Goal: Task Accomplishment & Management: Complete application form

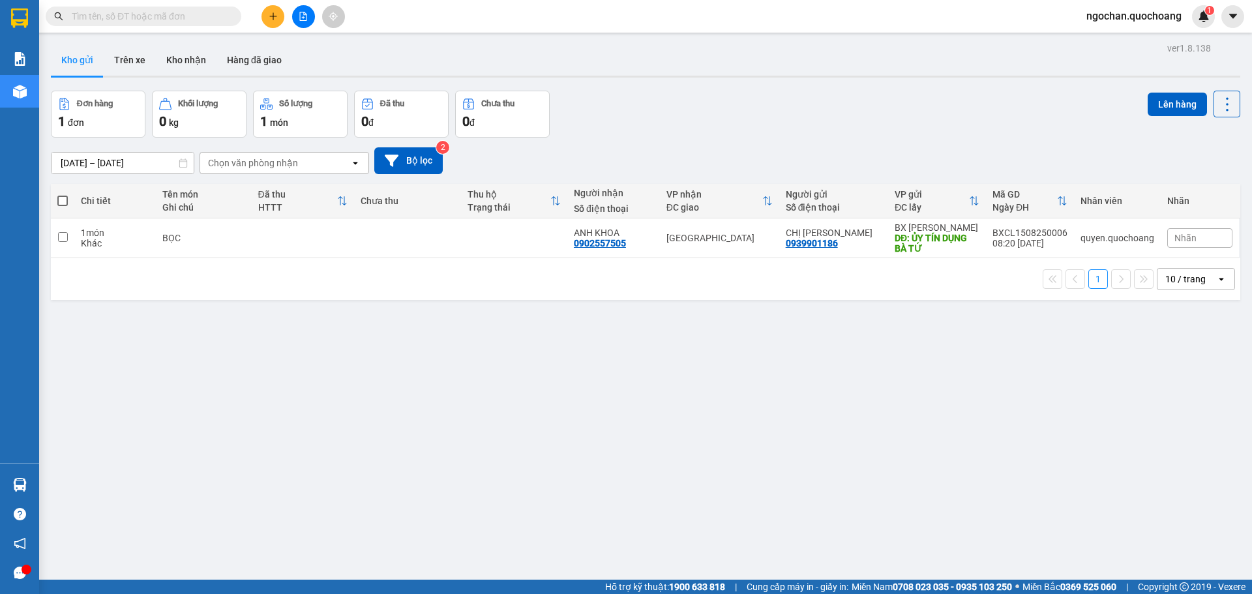
click at [1131, 18] on span "ngochan.quochoang" at bounding box center [1134, 16] width 116 height 16
click at [1127, 55] on span "Đổi mật khẩu" at bounding box center [1139, 61] width 89 height 14
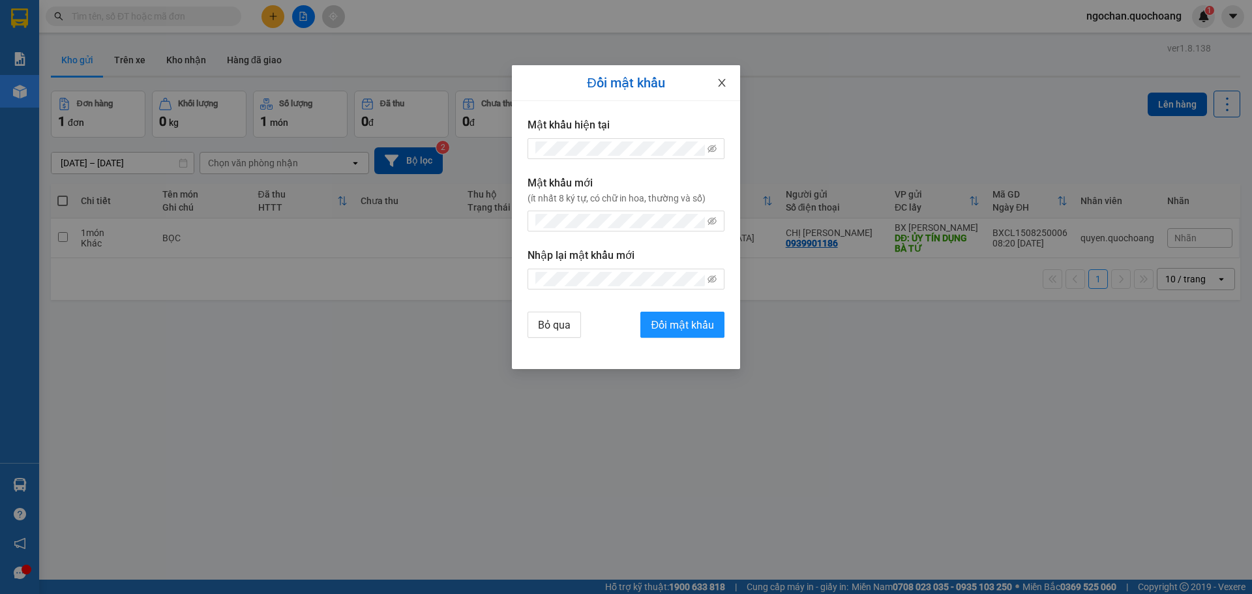
click at [722, 82] on icon "close" at bounding box center [722, 83] width 10 height 10
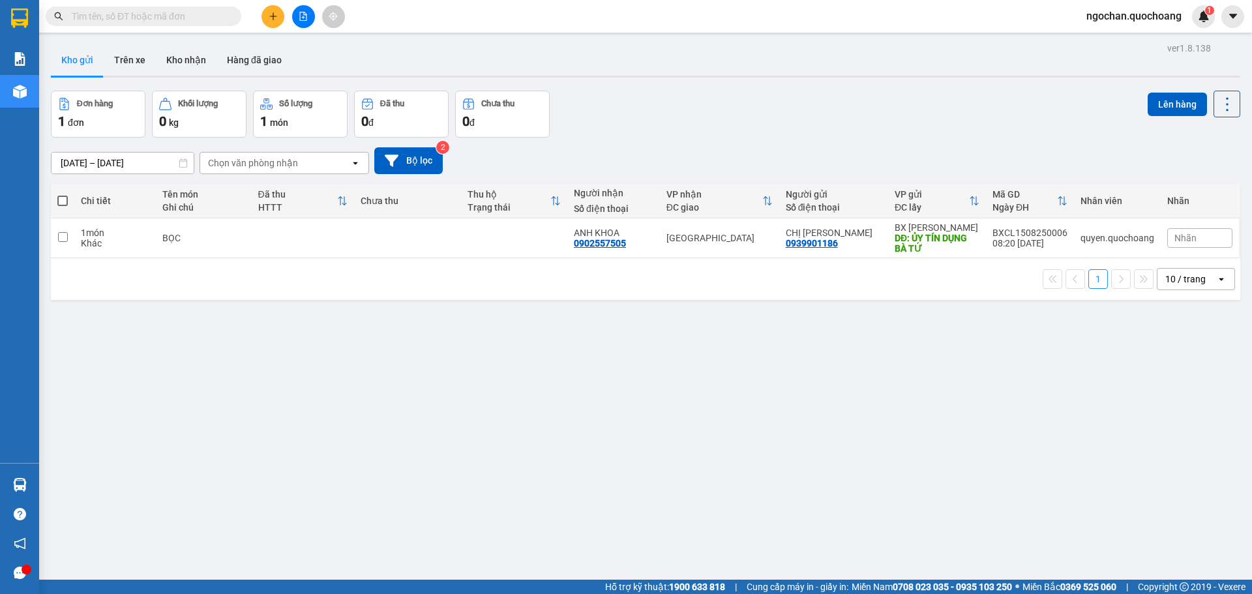
click at [1123, 10] on span "ngochan.quochoang" at bounding box center [1134, 16] width 116 height 16
click at [1118, 45] on span "Đăng xuất" at bounding box center [1139, 40] width 89 height 14
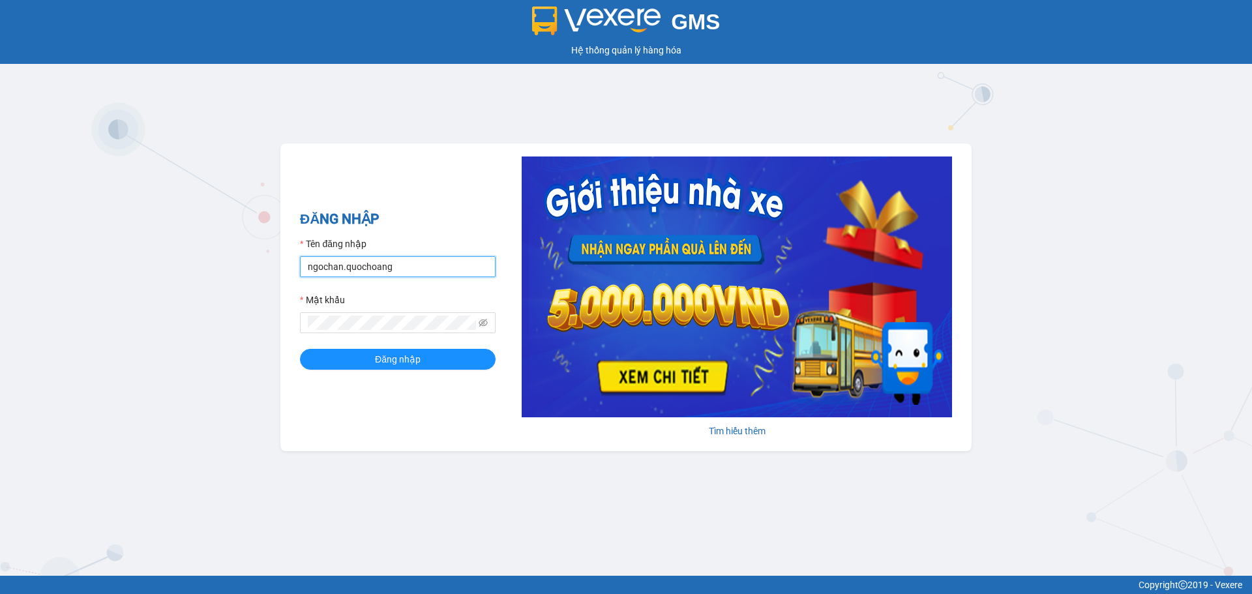
drag, startPoint x: 447, startPoint y: 261, endPoint x: 447, endPoint y: 301, distance: 39.1
click at [447, 261] on input "ngochan.quochoang" at bounding box center [398, 266] width 196 height 21
type input "vy.quochoang"
click at [392, 370] on button "Đăng nhập" at bounding box center [398, 359] width 196 height 21
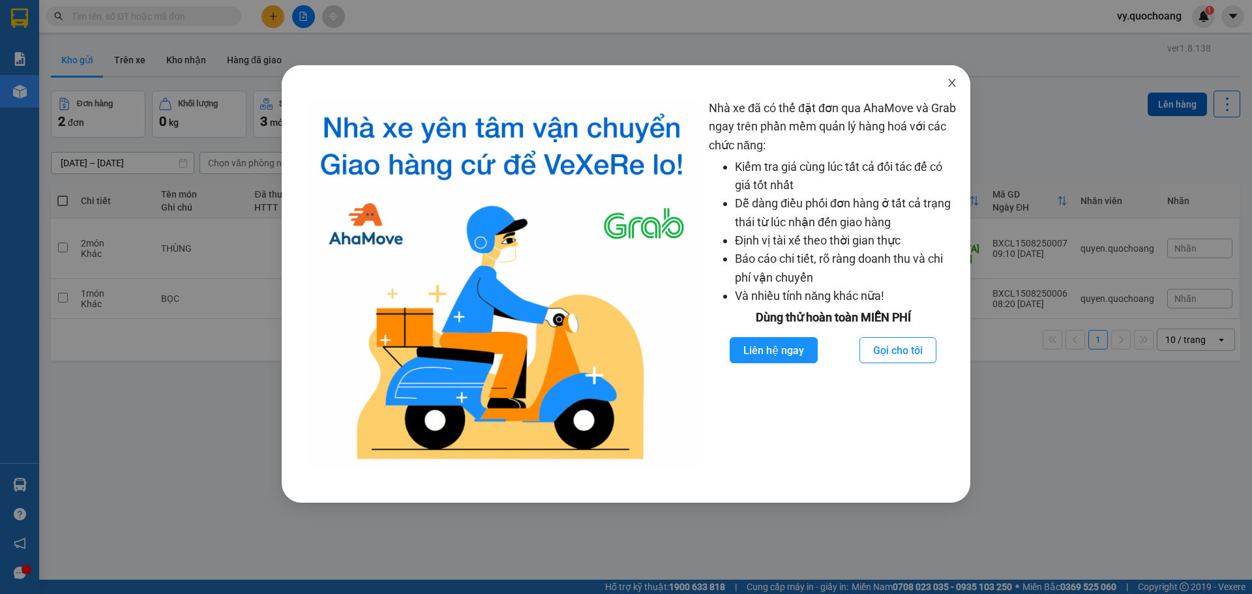
click at [949, 82] on icon "close" at bounding box center [952, 83] width 10 height 10
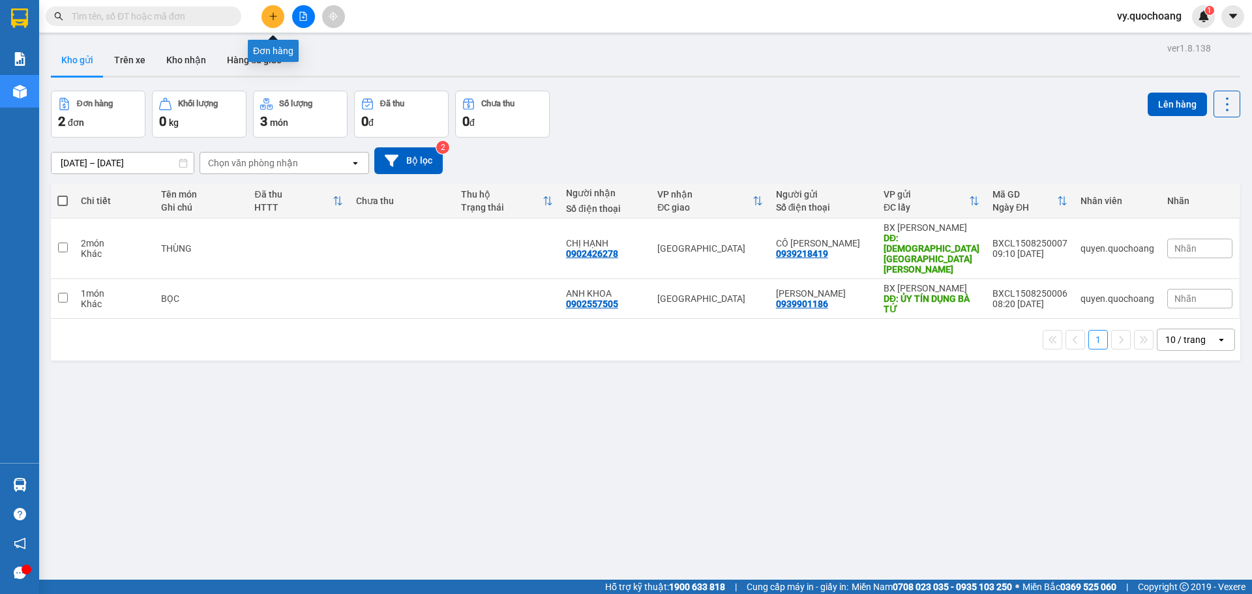
click at [271, 20] on icon "plus" at bounding box center [273, 16] width 9 height 9
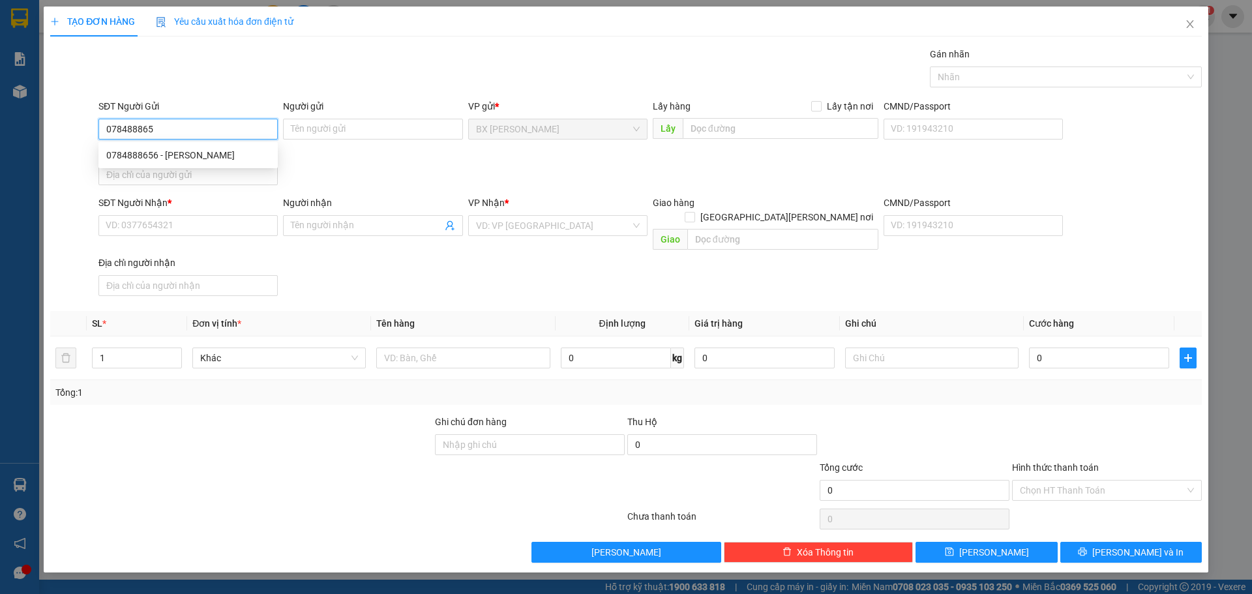
type input "0784888656"
click at [246, 155] on div "0784888656 - [PERSON_NAME]" at bounding box center [188, 155] width 164 height 14
type input "[PERSON_NAME]"
type input "0784888656"
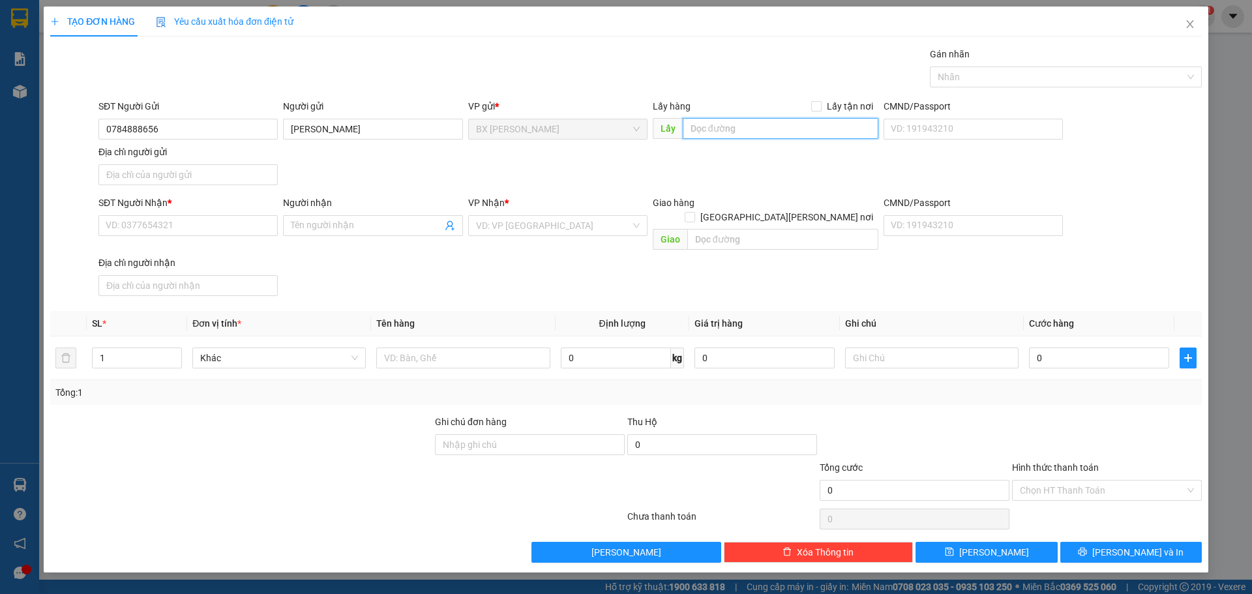
click at [780, 134] on input "text" at bounding box center [781, 128] width 196 height 21
type input "BÃI ĐÁ QUA [PERSON_NAME][GEOGRAPHIC_DATA][PERSON_NAME]"
click at [208, 222] on input "SĐT Người Nhận *" at bounding box center [187, 225] width 179 height 21
type input "0937860641"
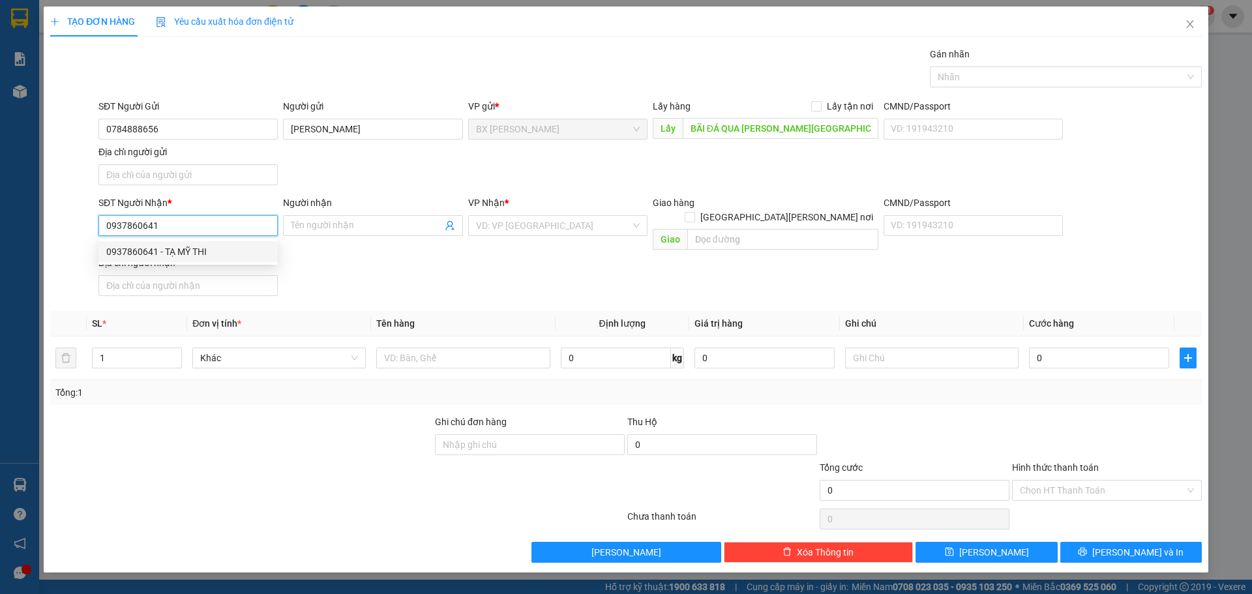
click at [186, 260] on div "0937860641 - TẠ MỸ THI" at bounding box center [187, 251] width 179 height 21
type input "TẠ MỸ THI"
type input "0937860641"
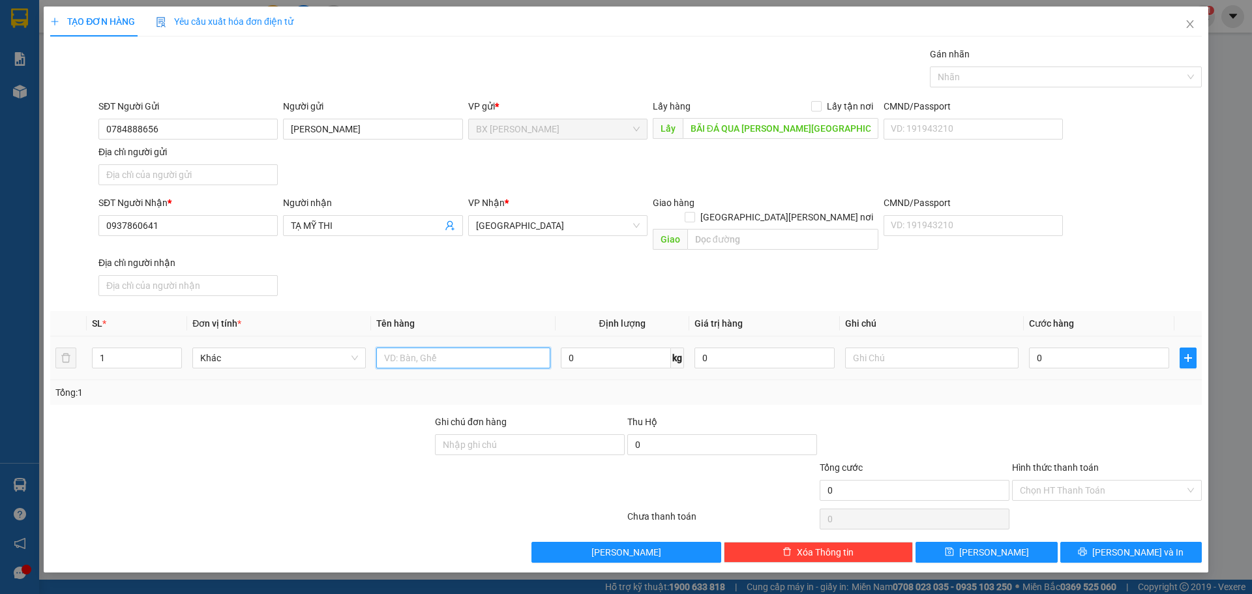
click at [398, 348] on input "text" at bounding box center [462, 358] width 173 height 21
type input "THÙNG"
click at [1101, 544] on button "[PERSON_NAME] và In" at bounding box center [1130, 552] width 141 height 21
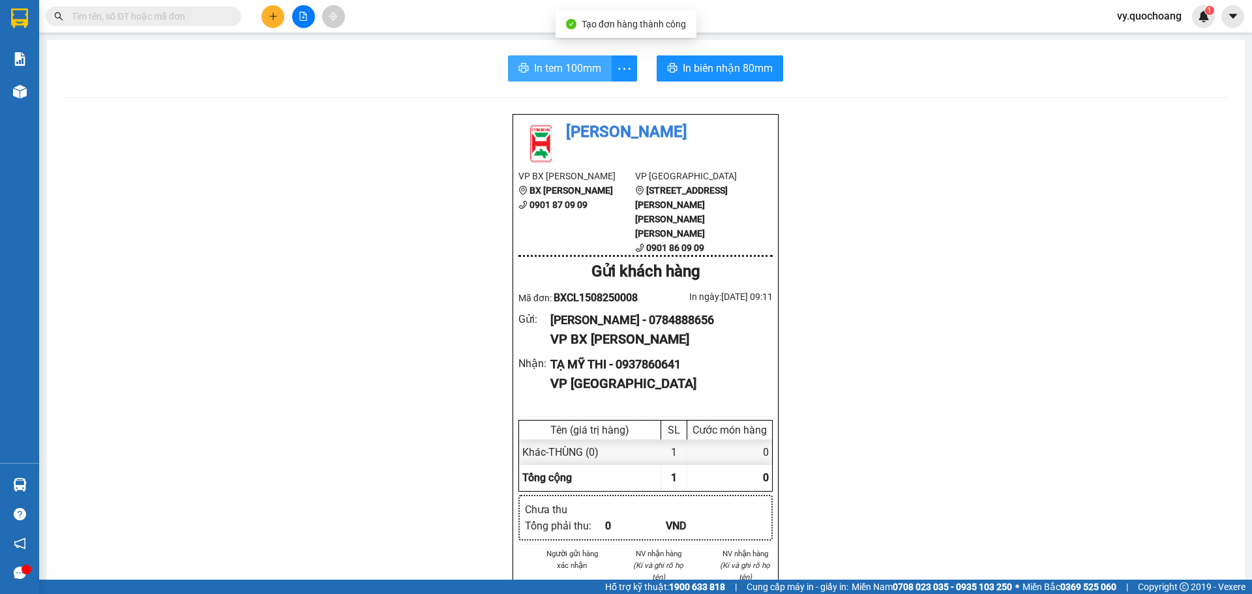
click at [585, 61] on span "In tem 100mm" at bounding box center [567, 68] width 67 height 16
